Goal: Task Accomplishment & Management: Complete application form

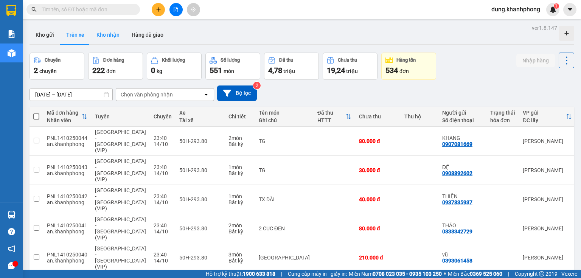
click at [104, 37] on button "Kho nhận" at bounding box center [107, 35] width 35 height 18
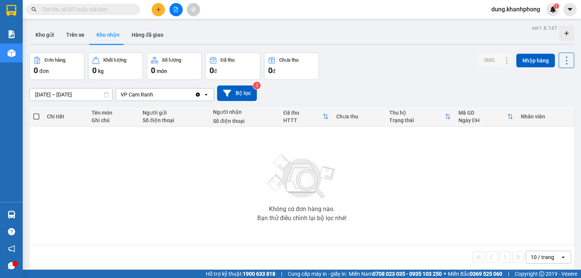
click at [354, 67] on div "Đơn hàng 0 đơn Khối lượng 0 kg Số lượng 0 món Đã thu 0 đ Chưa thu 0 đ SMS Nhập …" at bounding box center [302, 66] width 545 height 27
click at [77, 36] on button "Trên xe" at bounding box center [75, 35] width 30 height 18
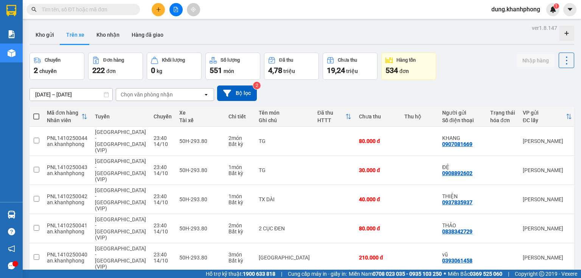
click at [60, 26] on button "Trên xe" at bounding box center [75, 35] width 30 height 18
click at [107, 33] on button "Kho nhận" at bounding box center [107, 35] width 35 height 18
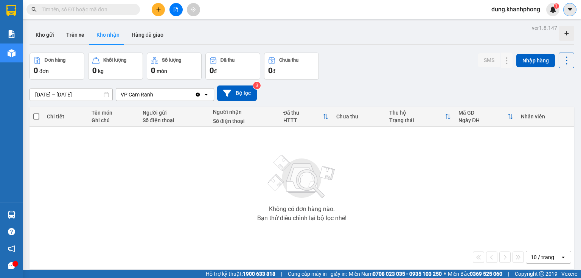
click at [567, 12] on icon "caret-down" at bounding box center [570, 9] width 7 height 7
click at [505, 12] on span "dung.khanhphong" at bounding box center [515, 9] width 61 height 9
click at [503, 23] on span "Đăng xuất" at bounding box center [519, 23] width 46 height 8
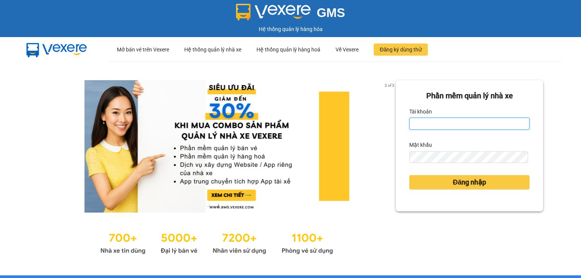
click at [465, 127] on input "Tài khoản" at bounding box center [469, 124] width 120 height 12
type input "len.khanhphong"
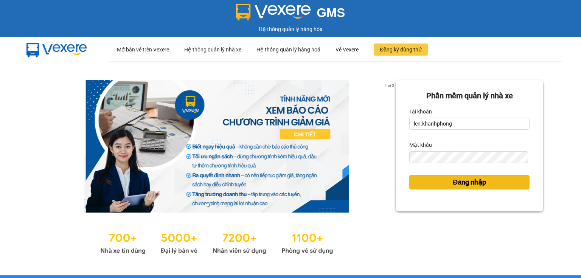
click at [446, 185] on button "Đăng nhập" at bounding box center [469, 182] width 120 height 14
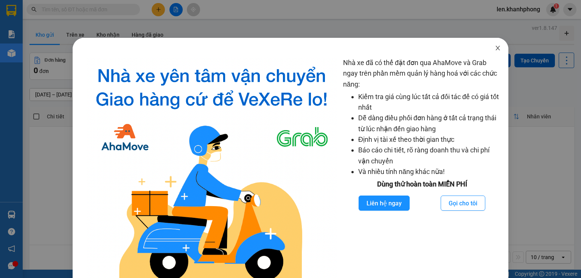
click at [496, 47] on icon "close" at bounding box center [498, 48] width 4 height 5
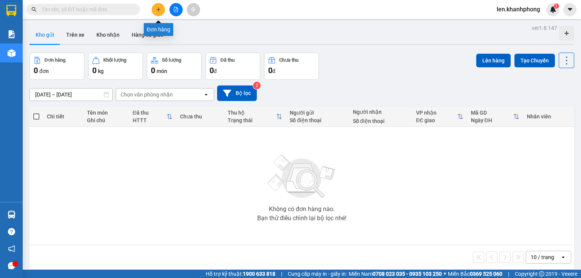
click at [157, 8] on icon "plus" at bounding box center [158, 9] width 5 height 5
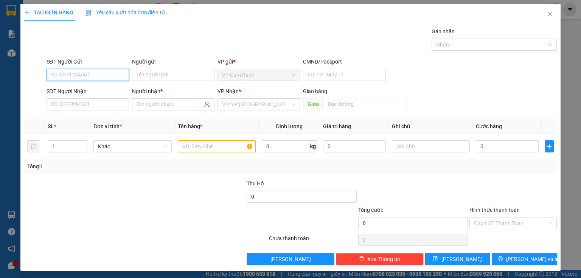
click at [78, 75] on input "SĐT Người Gửi" at bounding box center [88, 75] width 82 height 12
paste input "0905360203"
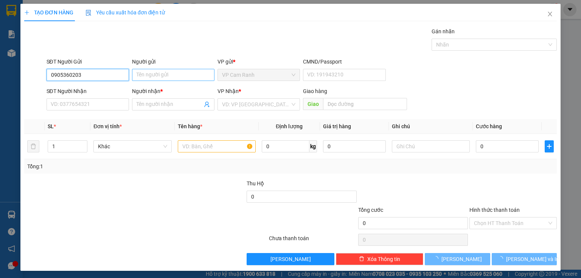
type input "0905360203"
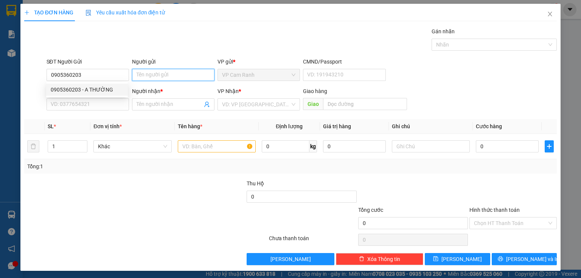
click at [151, 76] on input "Người gửi" at bounding box center [173, 75] width 82 height 12
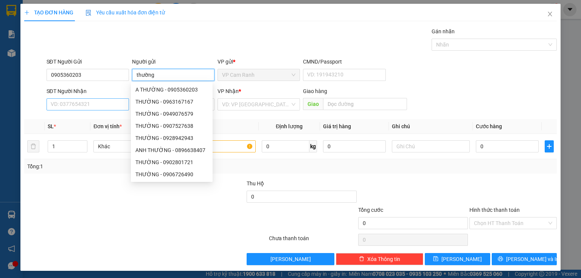
type input "thường"
click at [103, 103] on input "SĐT Người Nhận" at bounding box center [88, 104] width 82 height 12
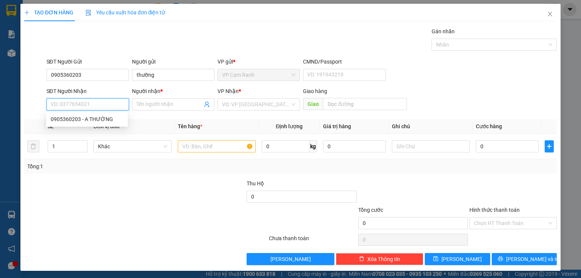
paste input "0905360203"
type input "0905360203"
click at [107, 119] on div "0905360203 - A THƯỜNG" at bounding box center [87, 119] width 73 height 8
type input "A THƯỜNG"
type input "0905360203"
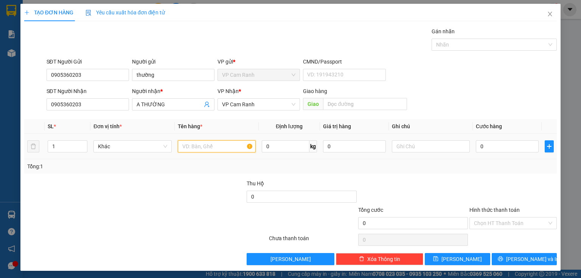
click at [212, 148] on input "text" at bounding box center [217, 146] width 78 height 12
type input "1 xe novo THEO KHÁCH K BỌC"
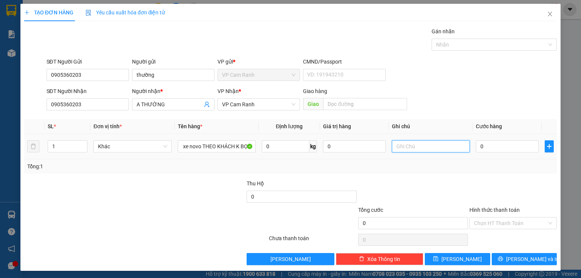
click at [409, 148] on input "text" at bounding box center [431, 146] width 78 height 12
type input "17/10 7H15 B4"
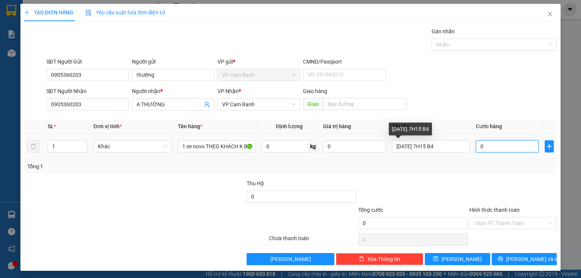
click at [487, 143] on input "0" at bounding box center [507, 146] width 63 height 12
type input "4"
type input "40"
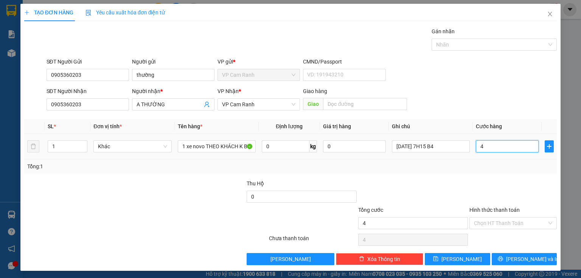
type input "40"
type input "400"
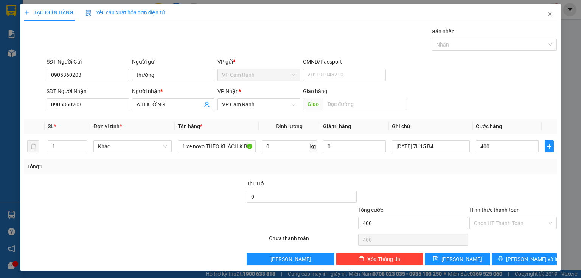
type input "400.000"
click at [450, 182] on div at bounding box center [412, 192] width 111 height 26
click at [291, 104] on span "VP Cam Ranh" at bounding box center [258, 104] width 73 height 11
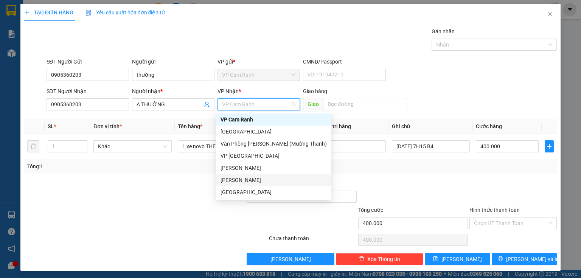
click at [237, 180] on div "[PERSON_NAME]" at bounding box center [274, 180] width 106 height 8
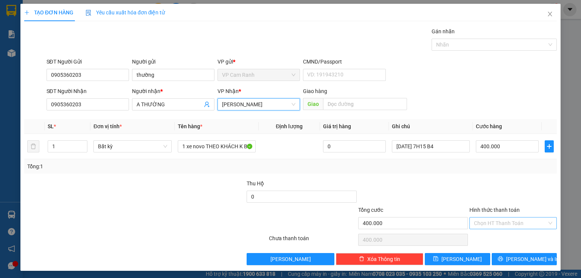
click at [514, 222] on input "Hình thức thanh toán" at bounding box center [510, 223] width 73 height 11
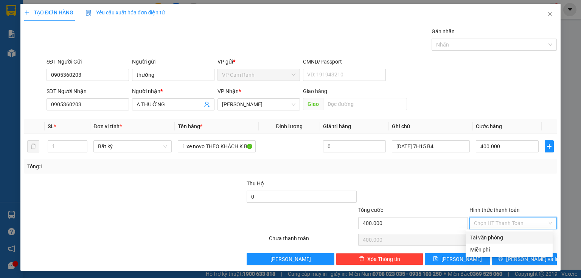
click at [506, 236] on div "Tại văn phòng" at bounding box center [509, 237] width 78 height 8
type input "0"
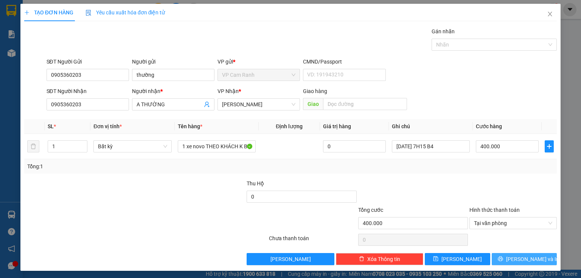
click at [505, 262] on button "Lưu và In" at bounding box center [524, 259] width 65 height 12
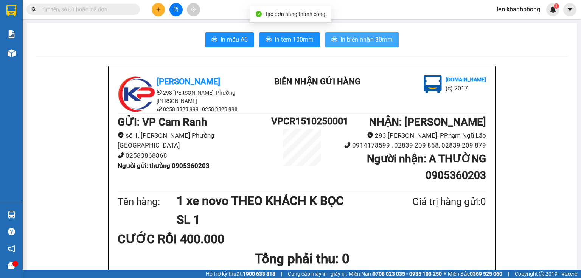
click at [362, 42] on span "In biên nhận 80mm" at bounding box center [366, 39] width 52 height 9
